Goal: Connect with others: Connect with others

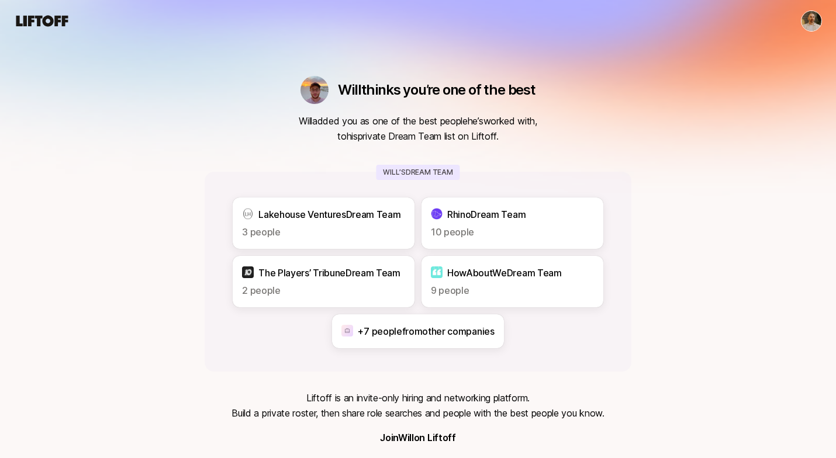
click at [270, 154] on div "[PERSON_NAME] thinks you’re one of the best Will added you as one of the best p…" at bounding box center [418, 284] width 427 height 416
click at [266, 219] on p "Lakehouse Ventures Dream Team" at bounding box center [329, 214] width 142 height 15
click at [814, 24] on html "[PERSON_NAME] thinks you’re one of the best Will added you as one of the best p…" at bounding box center [418, 229] width 836 height 458
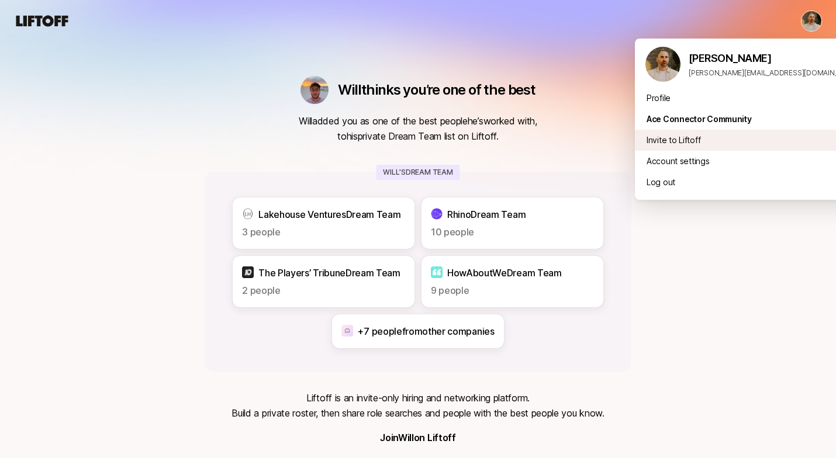
click at [674, 142] on div "Invite to Liftoff 10 /10" at bounding box center [752, 140] width 234 height 21
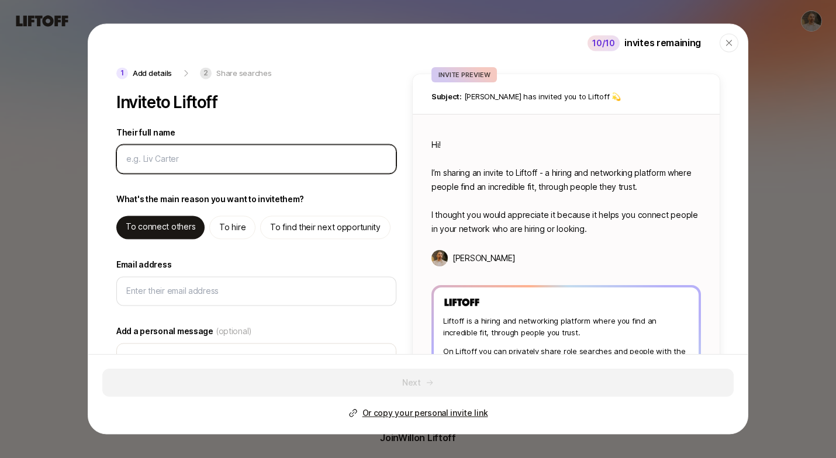
click at [248, 163] on input "Their full name" at bounding box center [256, 159] width 260 height 14
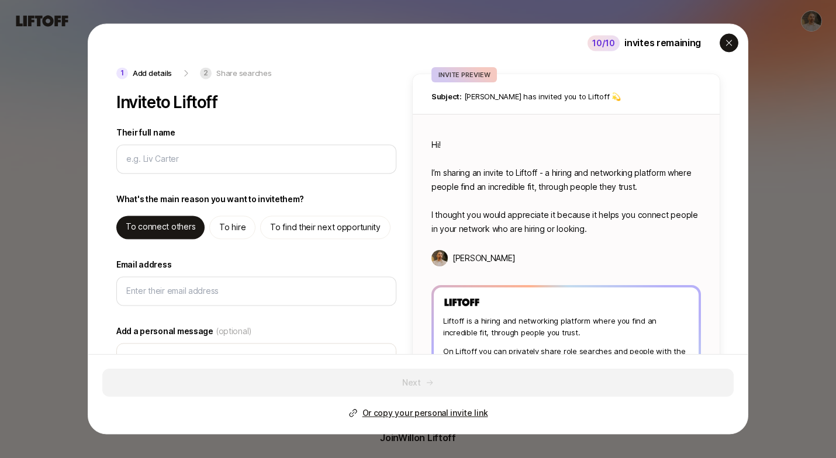
click at [730, 41] on icon "button" at bounding box center [728, 42] width 9 height 9
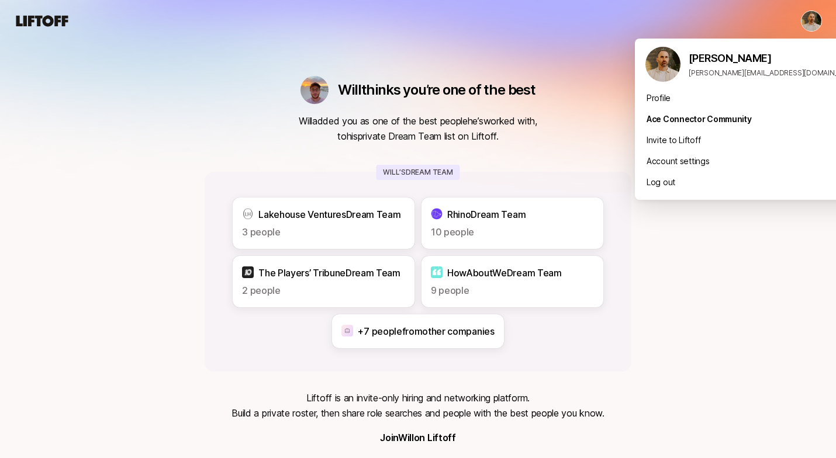
click at [818, 20] on html "[PERSON_NAME] thinks you’re one of the best Will added you as one of the best p…" at bounding box center [418, 229] width 836 height 458
click at [663, 99] on div "Profile" at bounding box center [752, 98] width 234 height 21
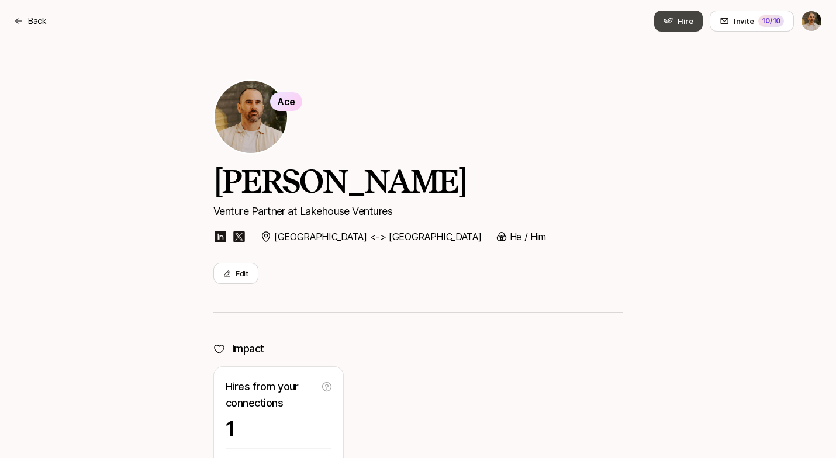
click at [675, 13] on button "Hire" at bounding box center [678, 21] width 49 height 21
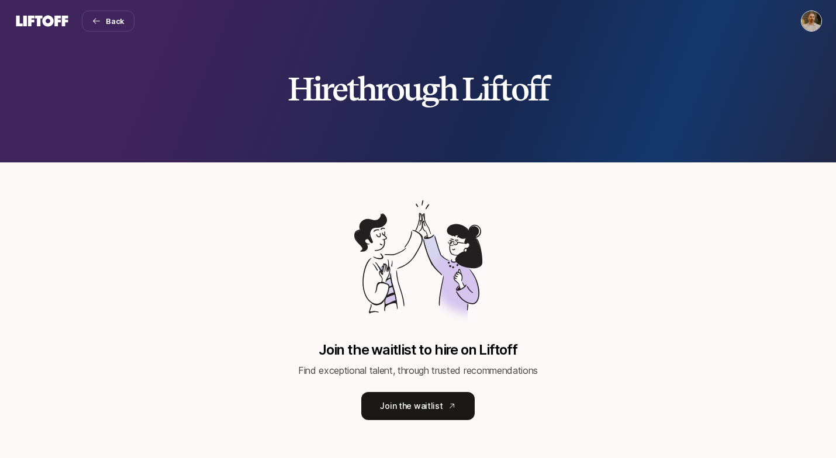
scroll to position [9, 0]
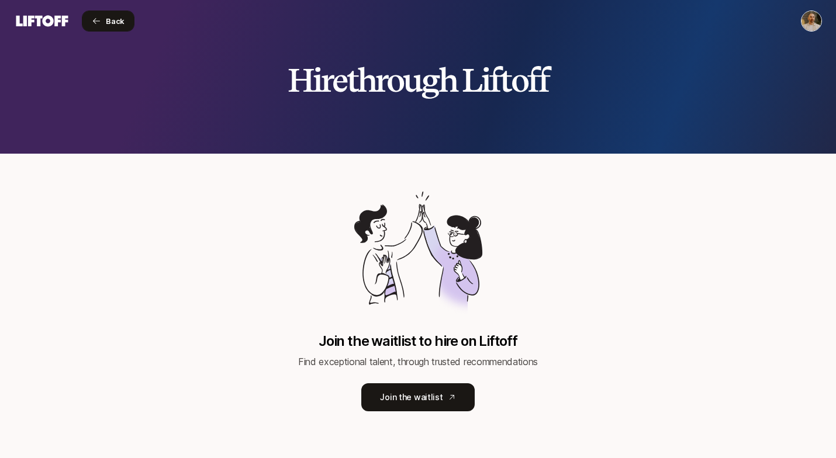
click at [106, 25] on span "Back" at bounding box center [115, 21] width 19 height 12
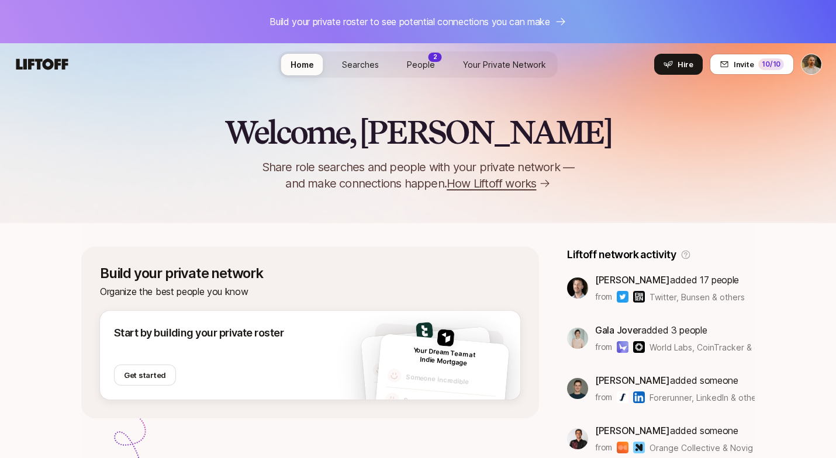
click at [374, 63] on span "Searches" at bounding box center [360, 64] width 37 height 12
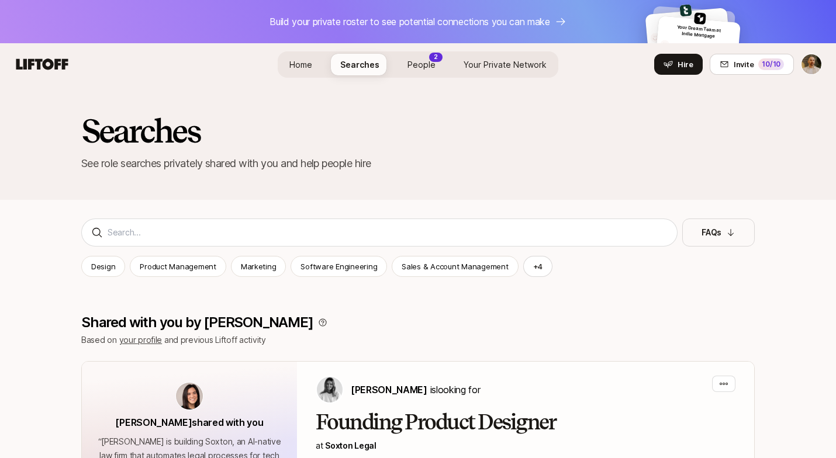
click at [406, 67] on link "People 2" at bounding box center [421, 65] width 47 height 22
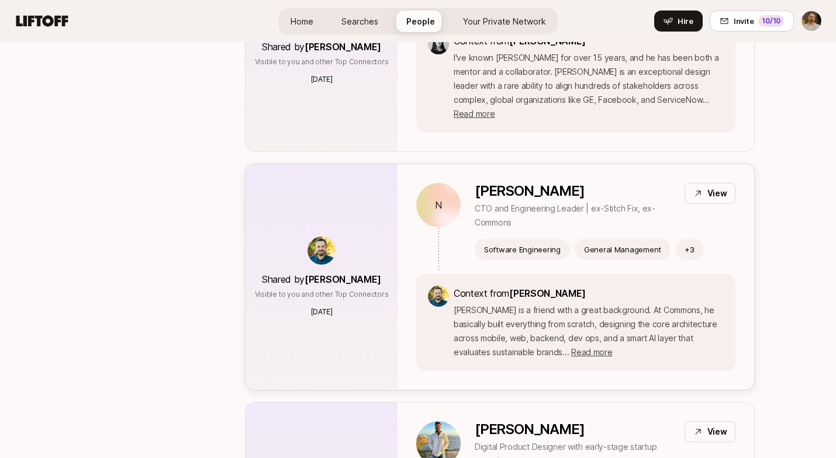
scroll to position [1597, 0]
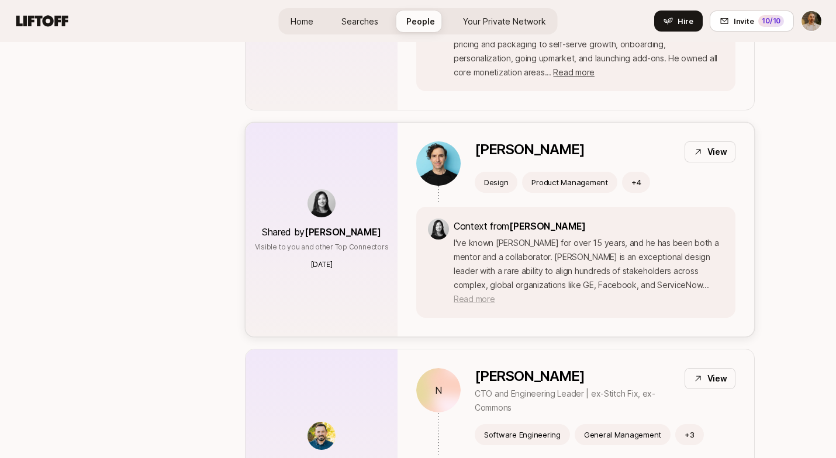
click at [495, 294] on span "Read more" at bounding box center [474, 299] width 41 height 10
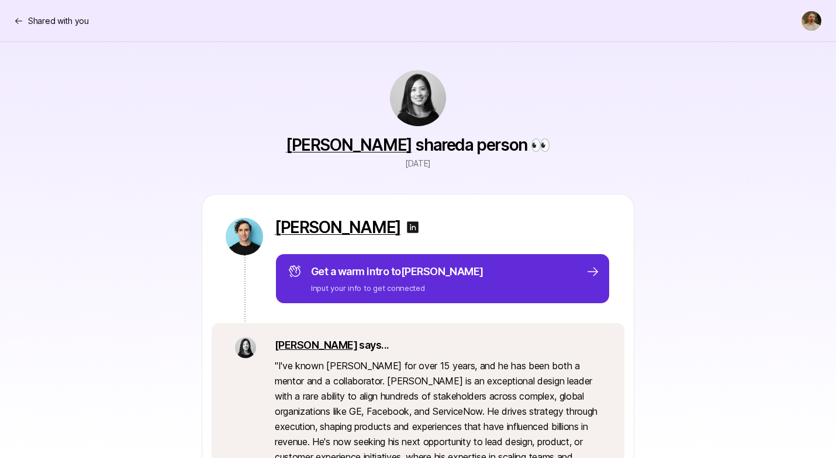
scroll to position [254, 0]
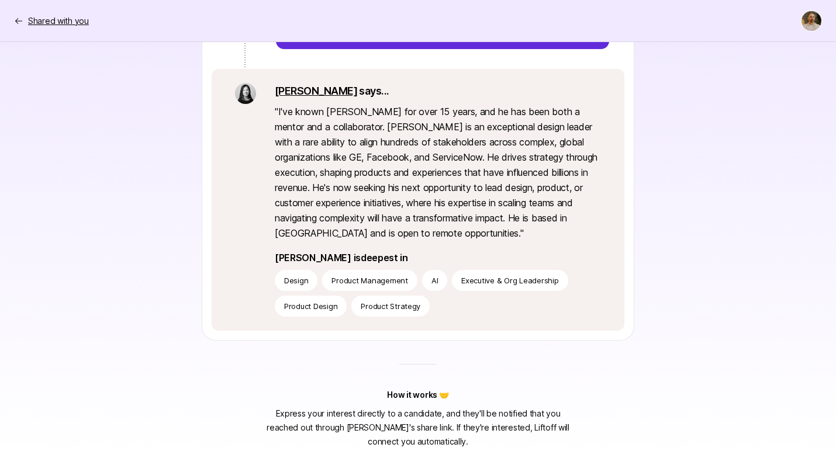
click at [14, 16] on icon at bounding box center [18, 20] width 9 height 9
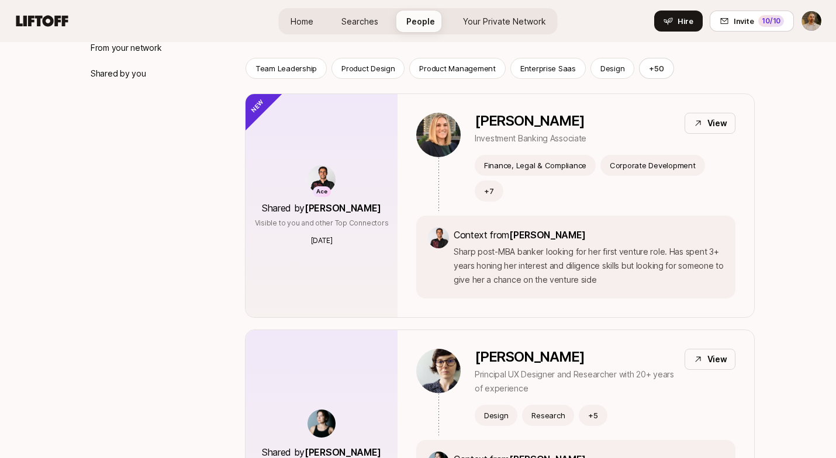
scroll to position [204, 0]
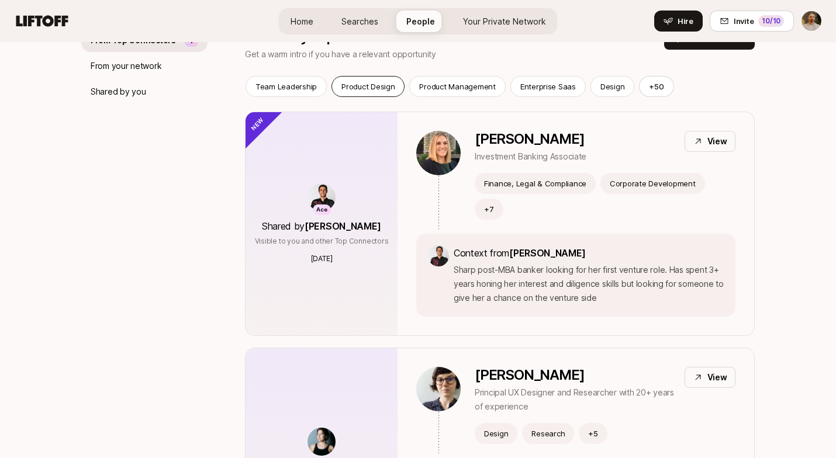
click at [360, 90] on p "Product Design" at bounding box center [367, 87] width 53 height 12
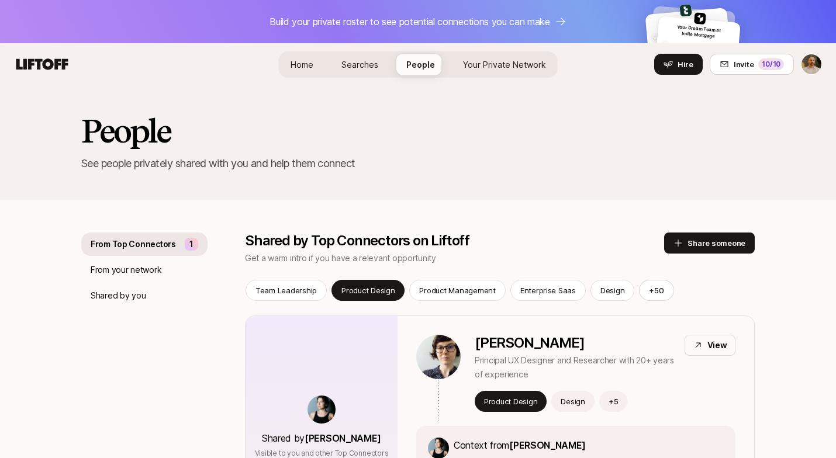
click at [488, 71] on link "Your Private Network" at bounding box center [505, 65] width 102 height 22
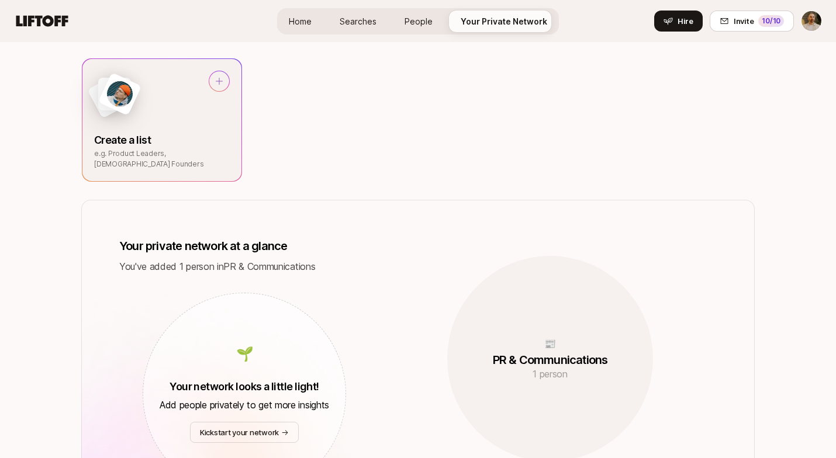
scroll to position [550, 0]
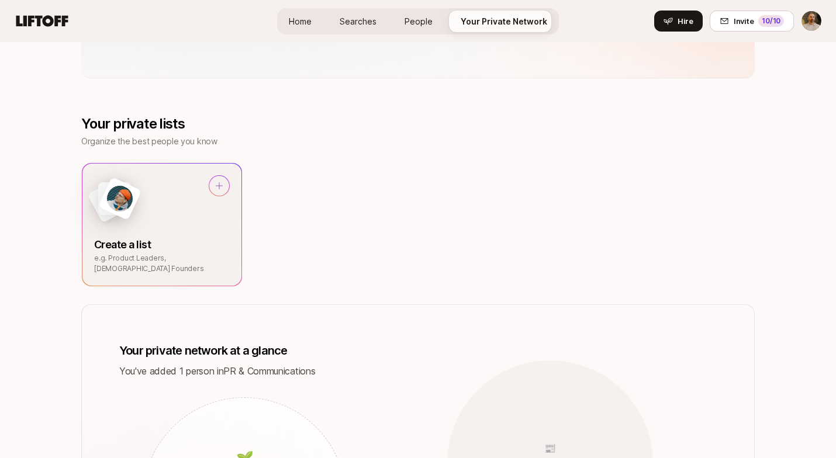
click at [224, 184] on icon at bounding box center [219, 185] width 9 height 9
type textarea "x"
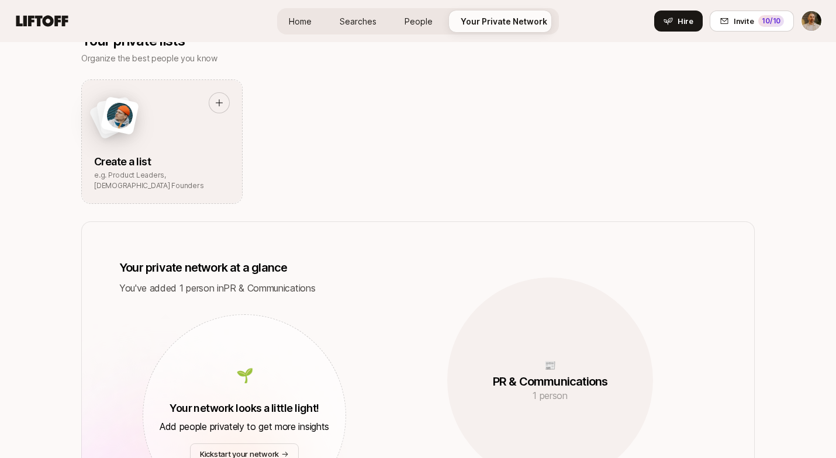
scroll to position [826, 0]
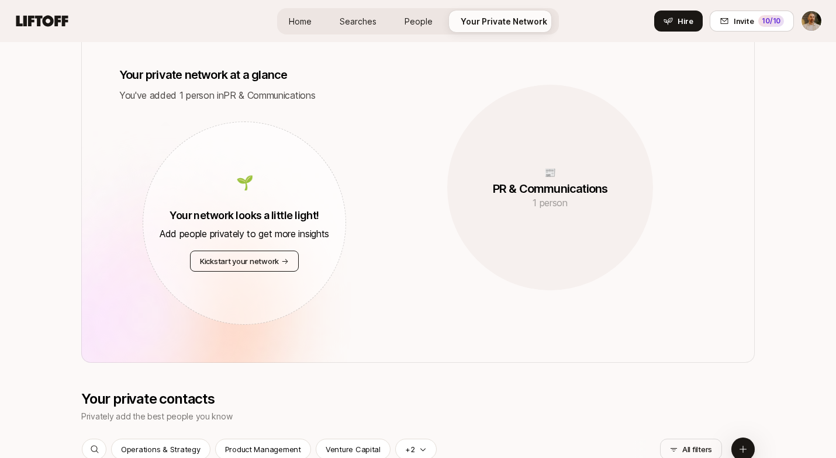
click at [257, 264] on p "Kickstart your network" at bounding box center [239, 261] width 79 height 12
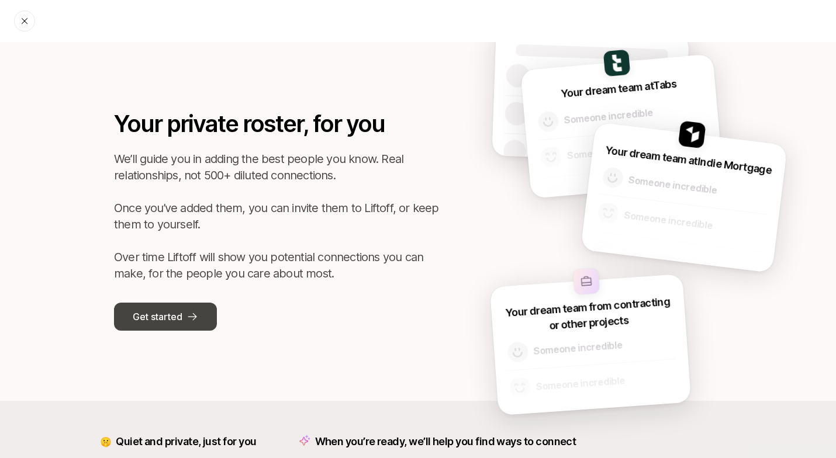
click at [146, 319] on p "Get started" at bounding box center [157, 316] width 49 height 15
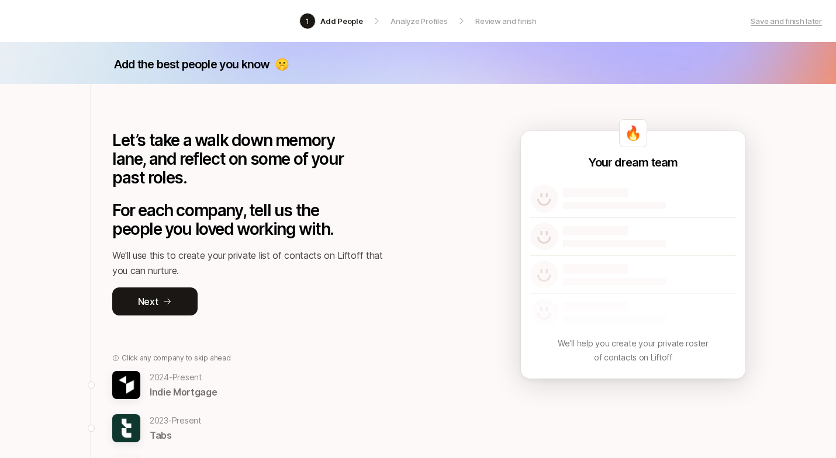
click at [131, 417] on img at bounding box center [126, 429] width 28 height 28
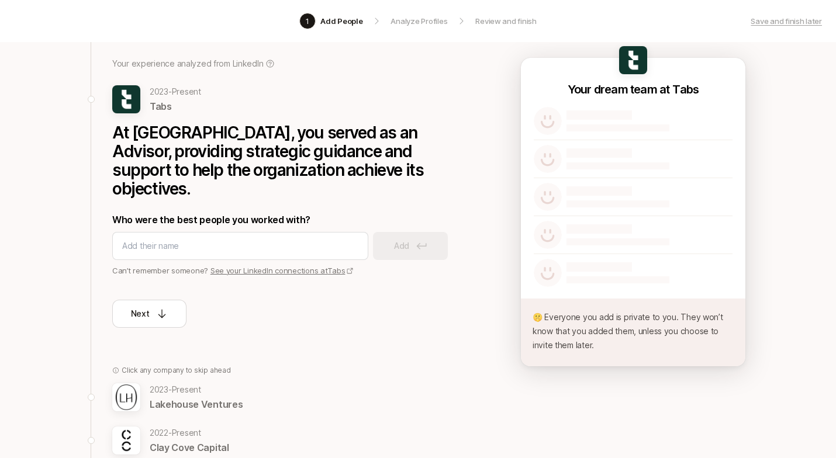
scroll to position [71, 0]
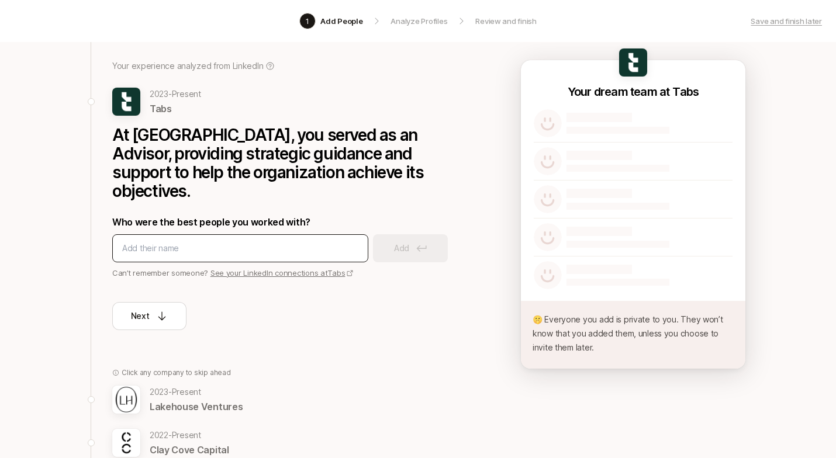
click at [254, 241] on input at bounding box center [240, 248] width 236 height 14
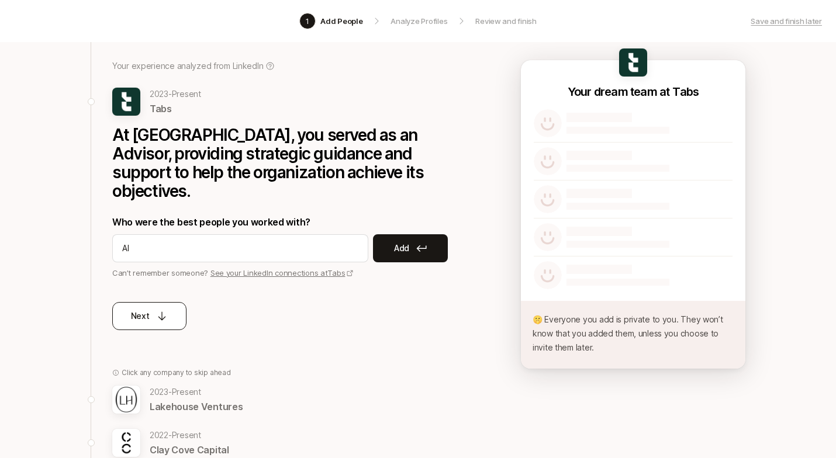
type input "A"
